Goal: Task Accomplishment & Management: Manage account settings

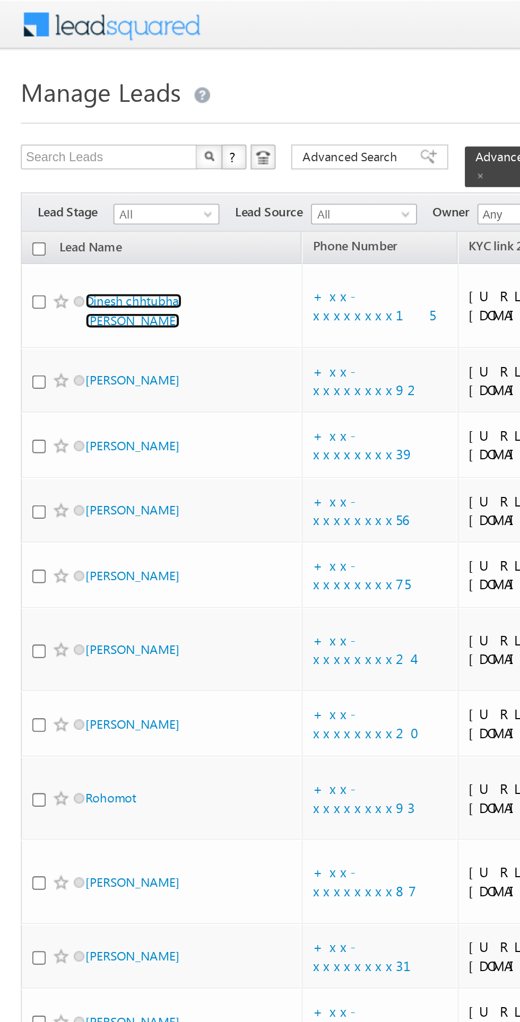
click at [82, 160] on link "Dinesh chhtubhai [PERSON_NAME]" at bounding box center [67, 159] width 49 height 18
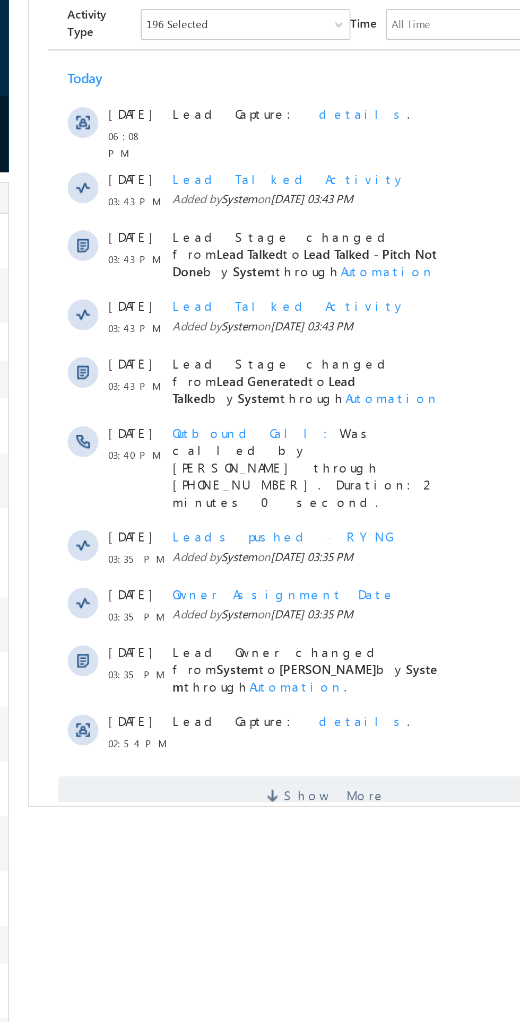
click at [184, 425] on span "Show More" at bounding box center [197, 435] width 56 height 21
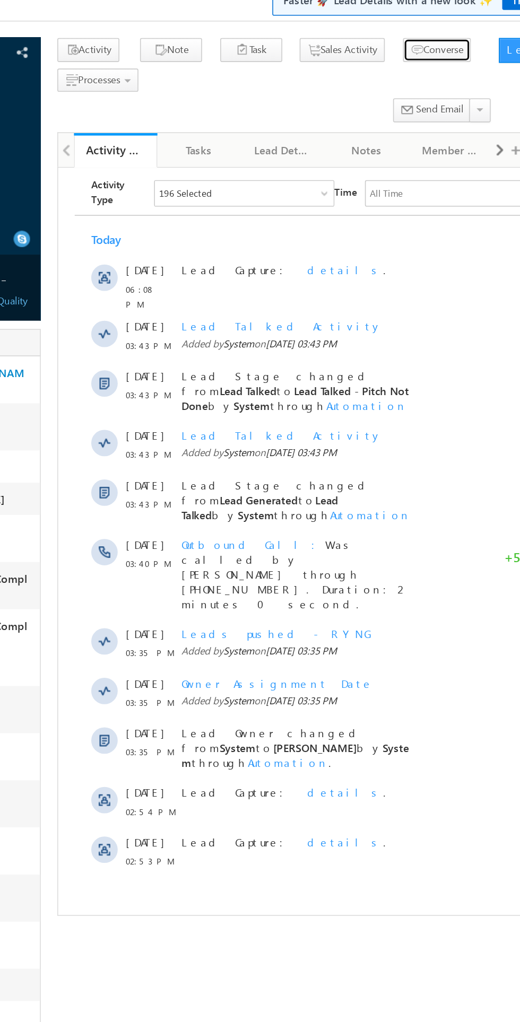
click at [410, 80] on button "Converse" at bounding box center [423, 81] width 43 height 15
click at [227, 102] on span "button" at bounding box center [225, 101] width 4 height 2
click at [0, 0] on span "Call me later" at bounding box center [0, 0] width 0 height 0
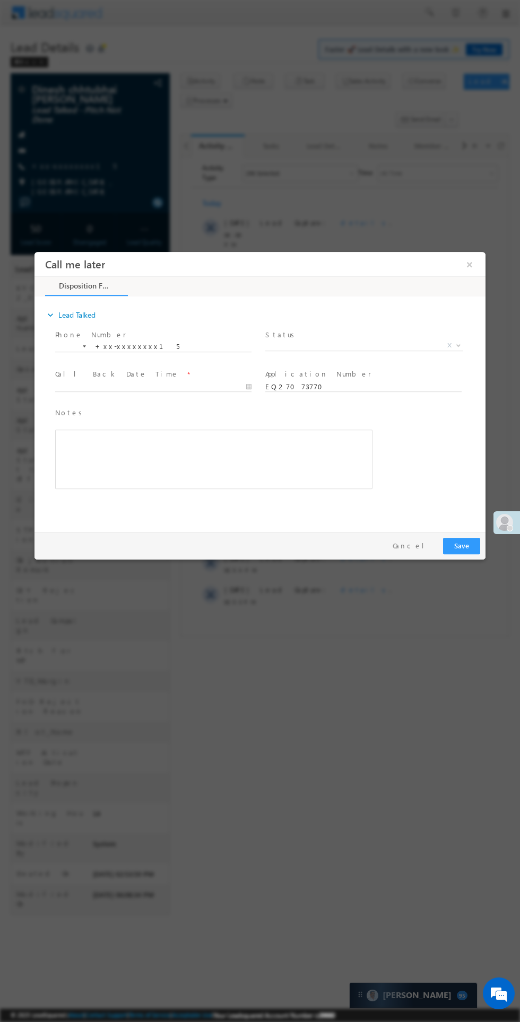
click at [338, 349] on span "X" at bounding box center [364, 346] width 198 height 11
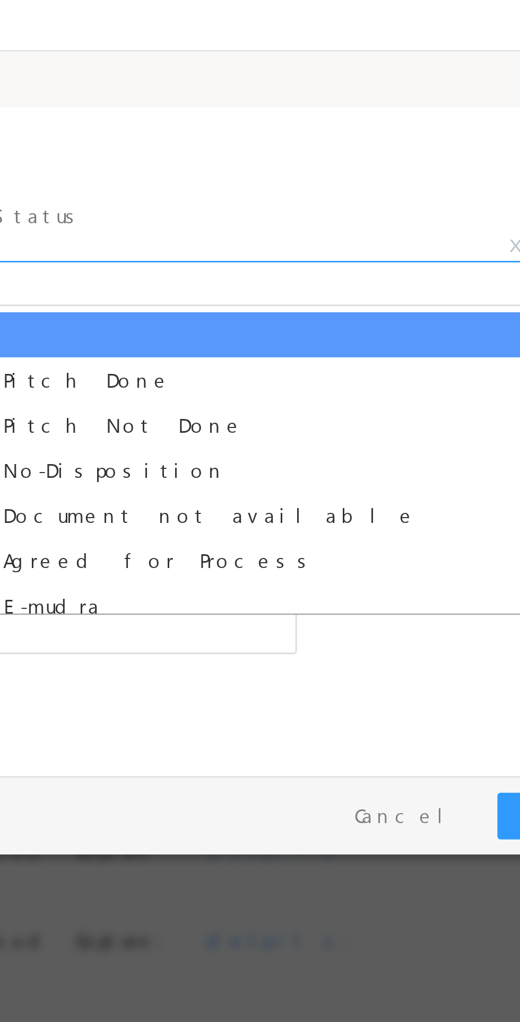
select select "Pitch Not Done"
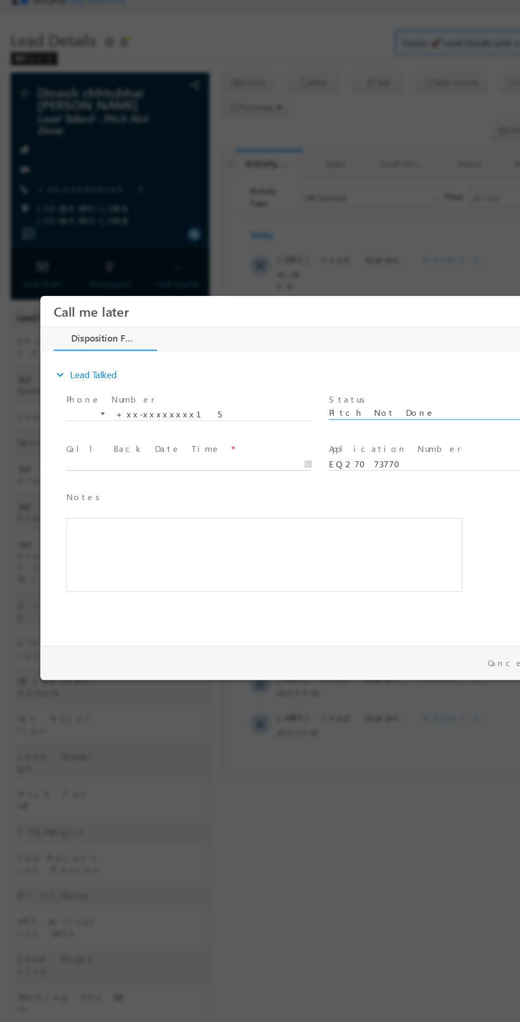
click at [148, 434] on body "Call me later ×" at bounding box center [265, 432] width 451 height 275
type input "08/12/25 11:27 PM"
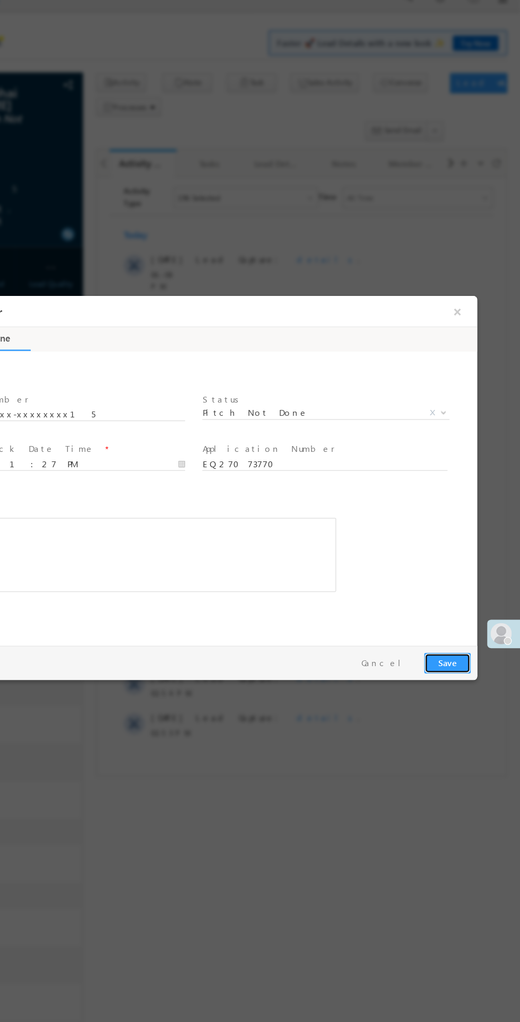
click at [347, 595] on button "Save" at bounding box center [341, 589] width 37 height 16
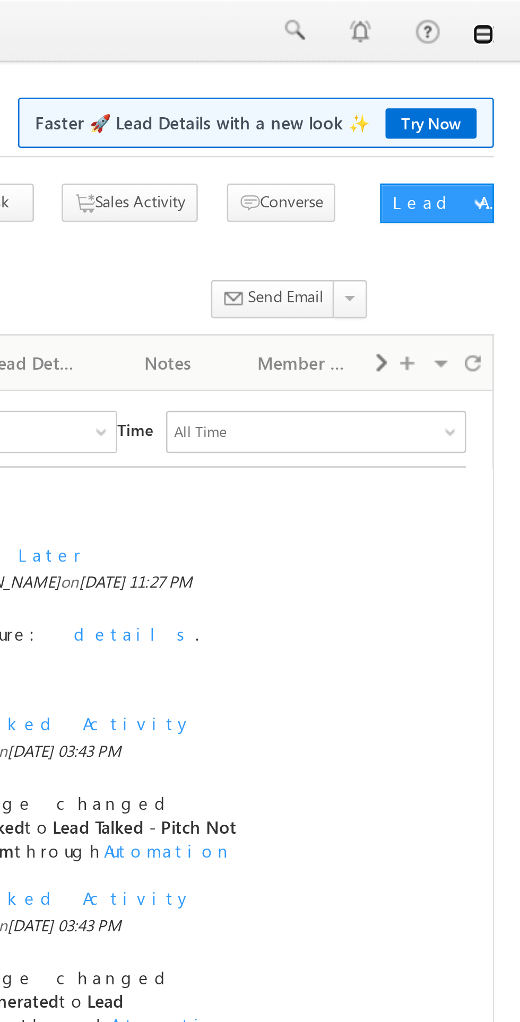
click at [505, 15] on link at bounding box center [505, 14] width 8 height 8
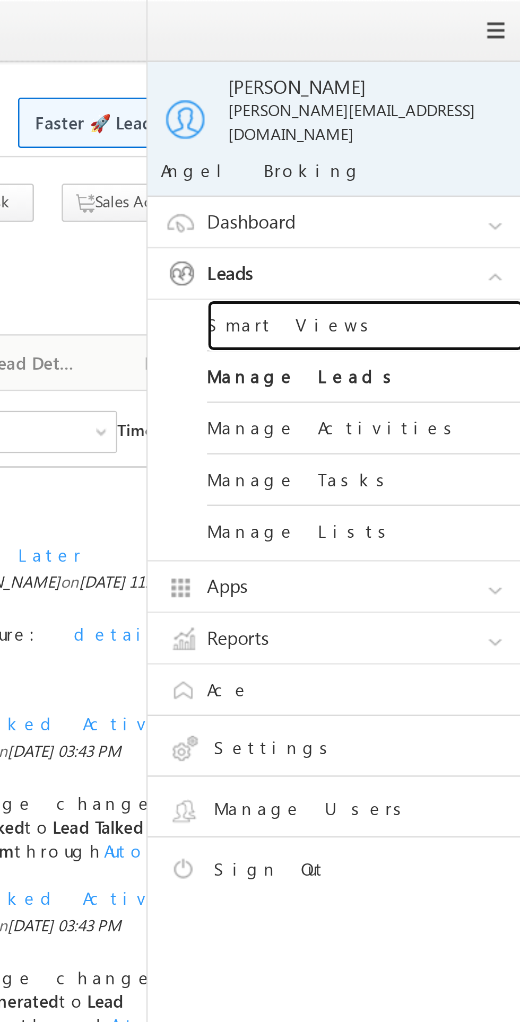
click at [434, 120] on link "Smart Views" at bounding box center [457, 130] width 127 height 21
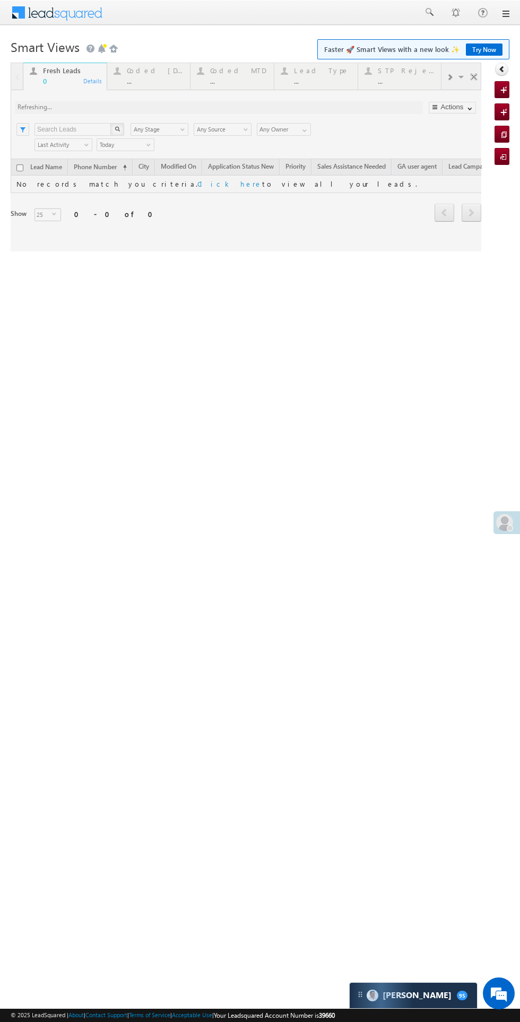
click at [143, 74] on div at bounding box center [246, 157] width 471 height 189
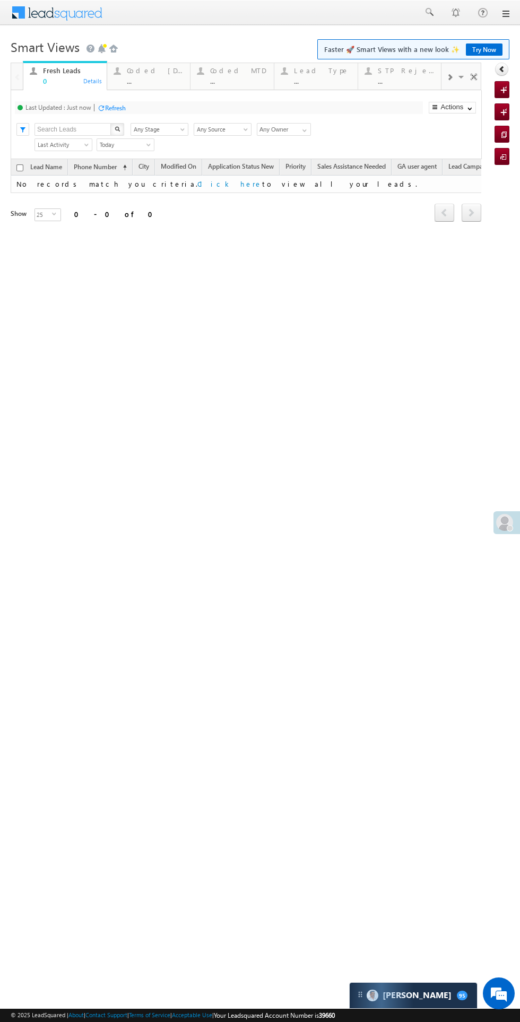
click at [162, 83] on div "..." at bounding box center [155, 81] width 57 height 8
